Goal: Find specific page/section: Find specific page/section

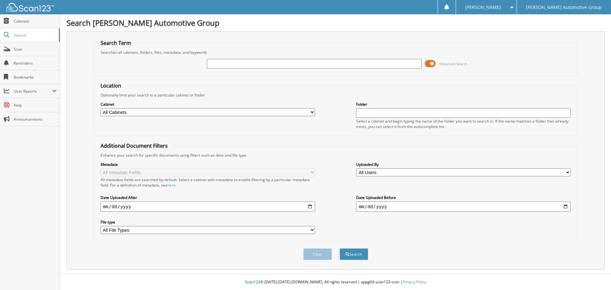
click at [266, 65] on input "text" at bounding box center [314, 64] width 215 height 10
type input "MB7212"
click at [302, 45] on fieldset "Search Term Searches all cabinets, folders, files, metadata, and keywords MB721…" at bounding box center [336, 57] width 484 height 36
click at [346, 253] on span "submit" at bounding box center [348, 255] width 4 height 4
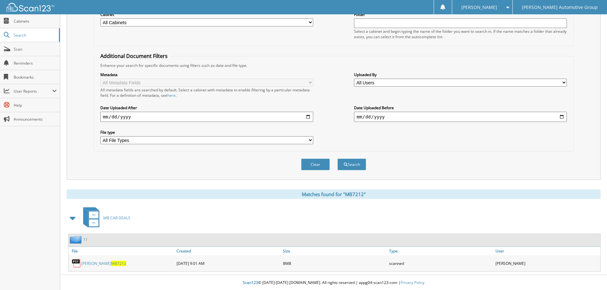
scroll to position [91, 0]
click at [110, 263] on link "[PERSON_NAME] MB7212" at bounding box center [103, 262] width 45 height 5
click at [111, 263] on link "[PERSON_NAME] MB7212" at bounding box center [103, 262] width 45 height 5
